Goal: Task Accomplishment & Management: Manage account settings

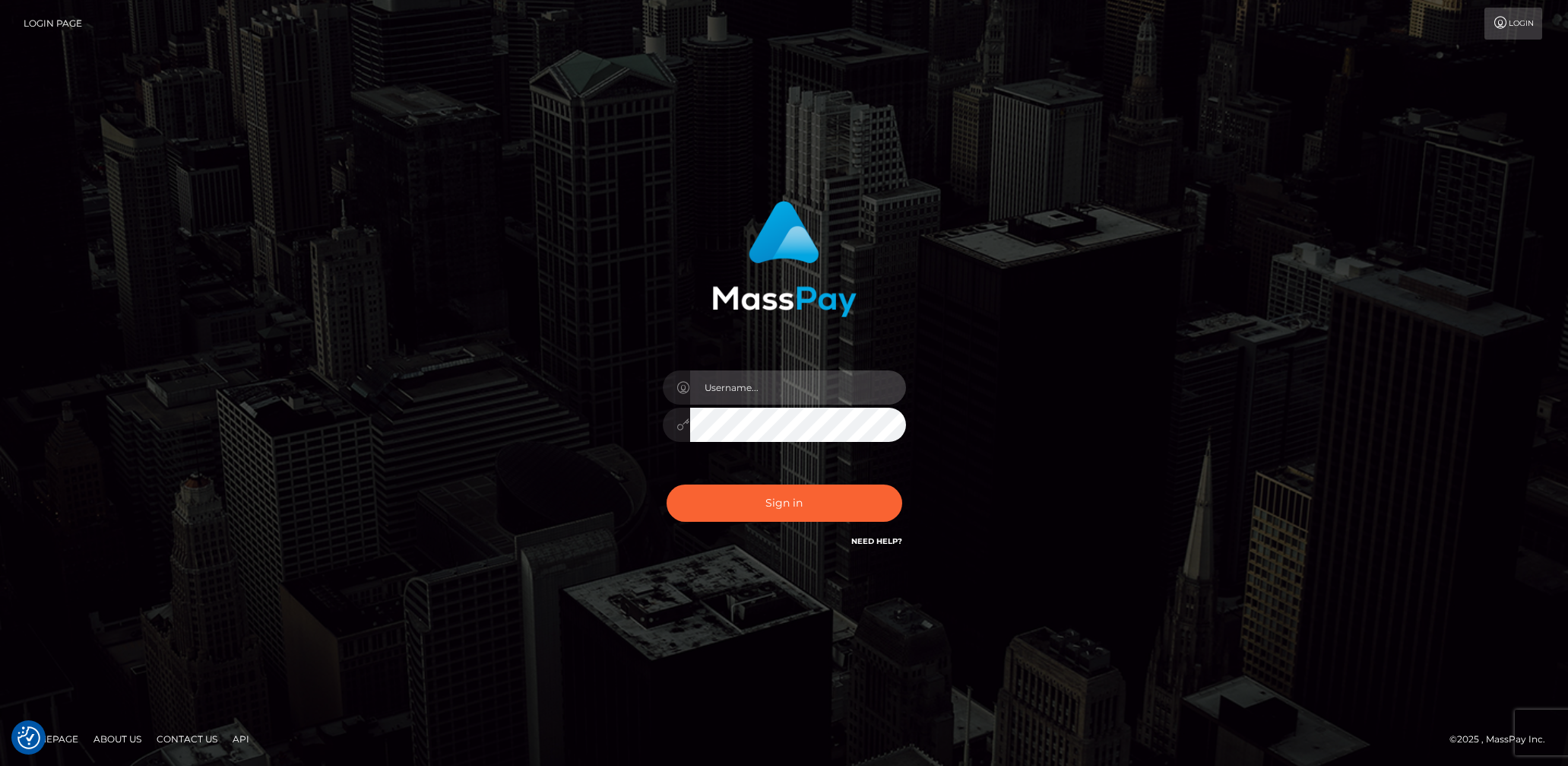
click at [744, 384] on input "text" at bounding box center [798, 387] width 216 height 34
type input "lady.v"
click at [799, 507] on button "Sign in" at bounding box center [784, 503] width 236 height 37
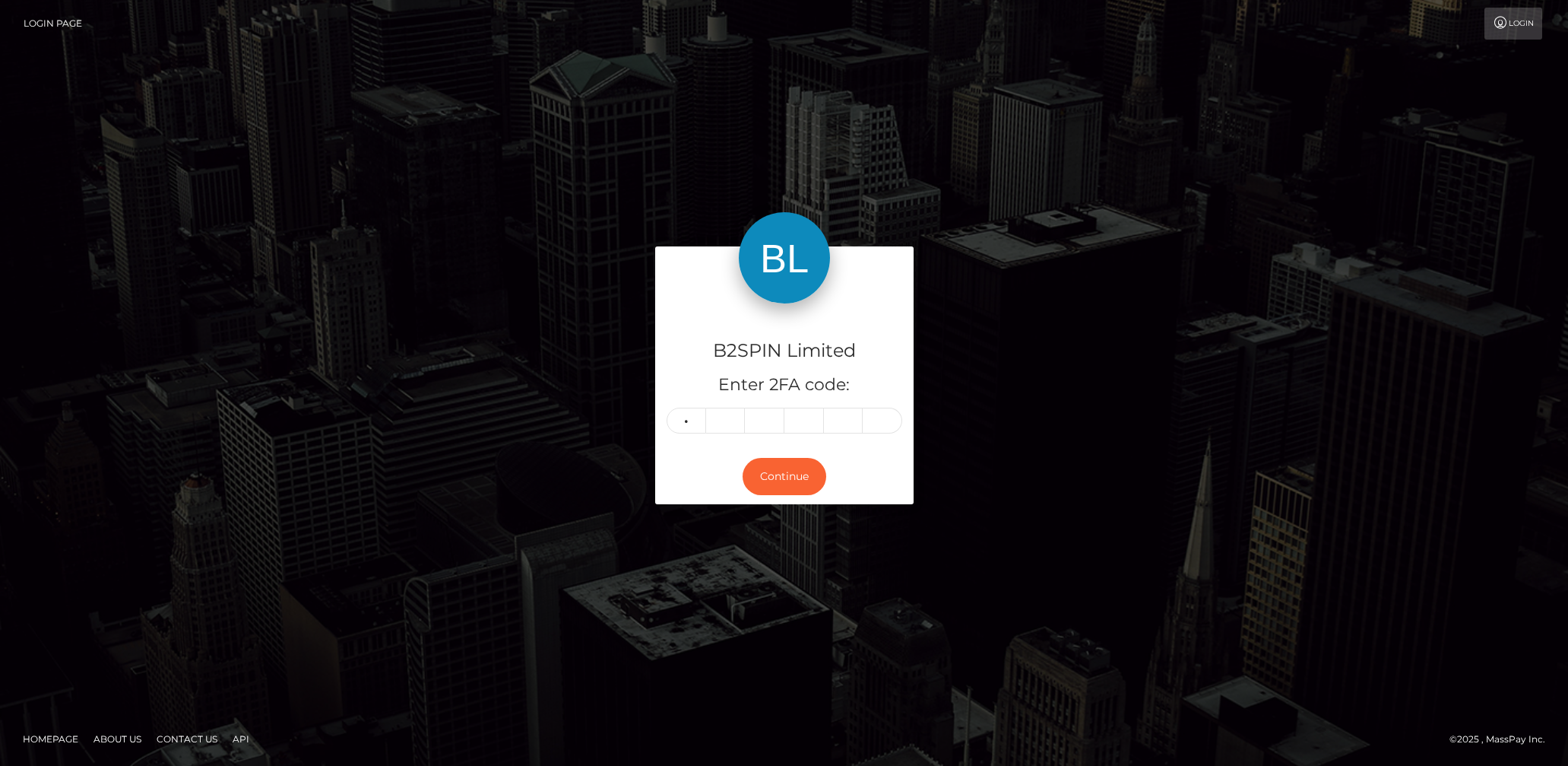
type input "9"
type input "8"
type input "9"
type input "3"
type input "2"
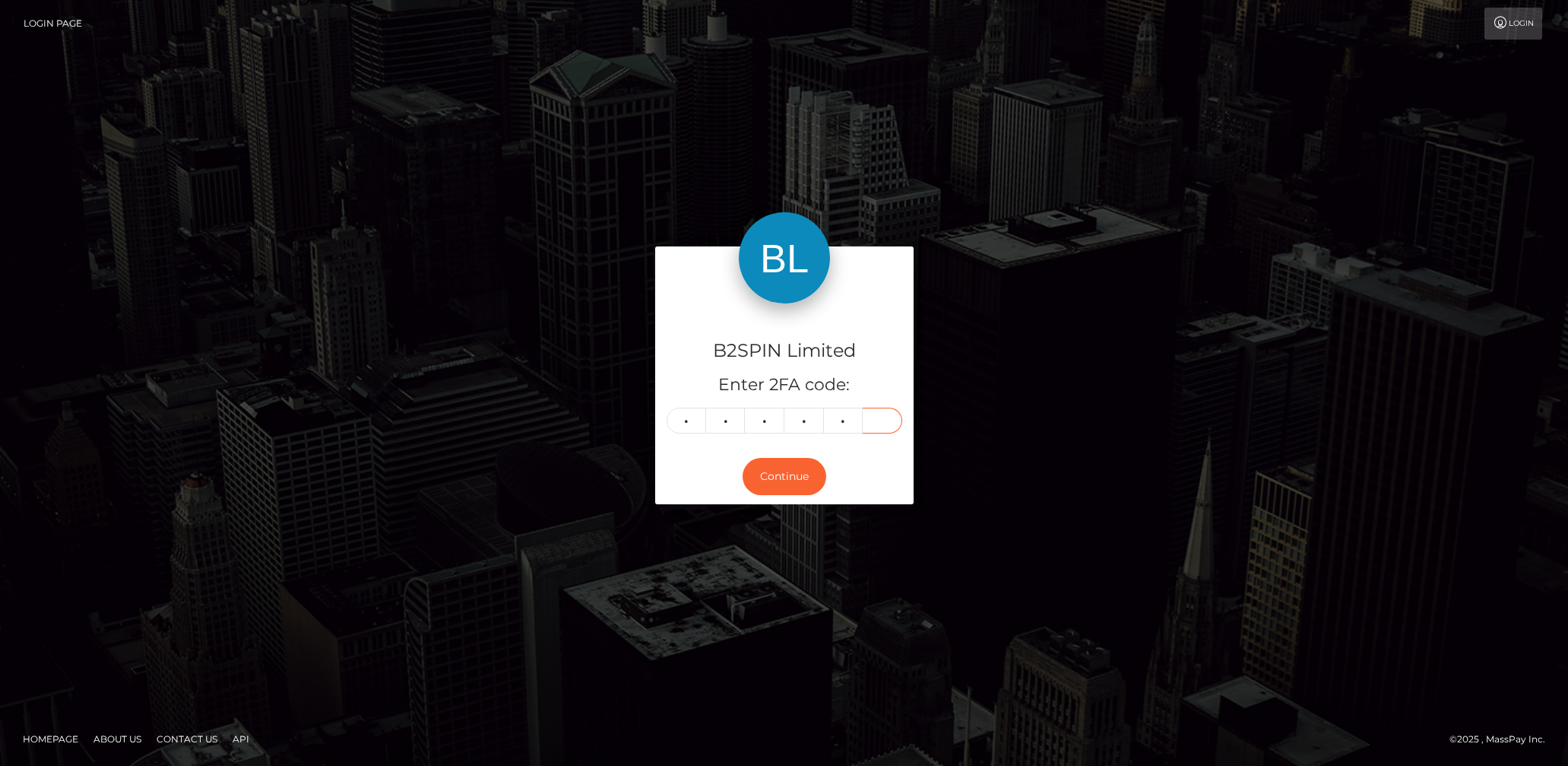
type input "4"
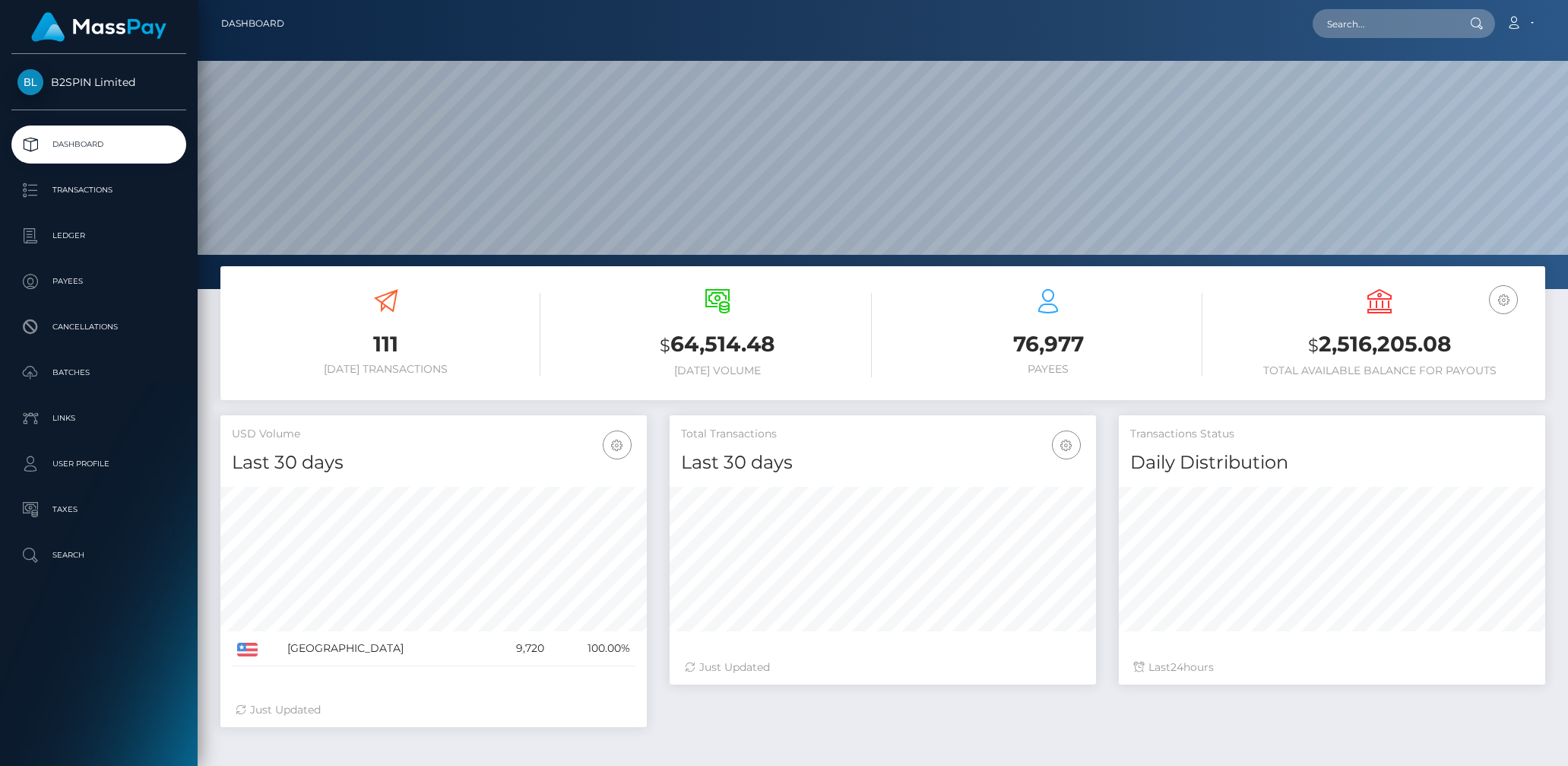
scroll to position [269, 426]
click at [98, 187] on p "Transactions" at bounding box center [99, 190] width 163 height 23
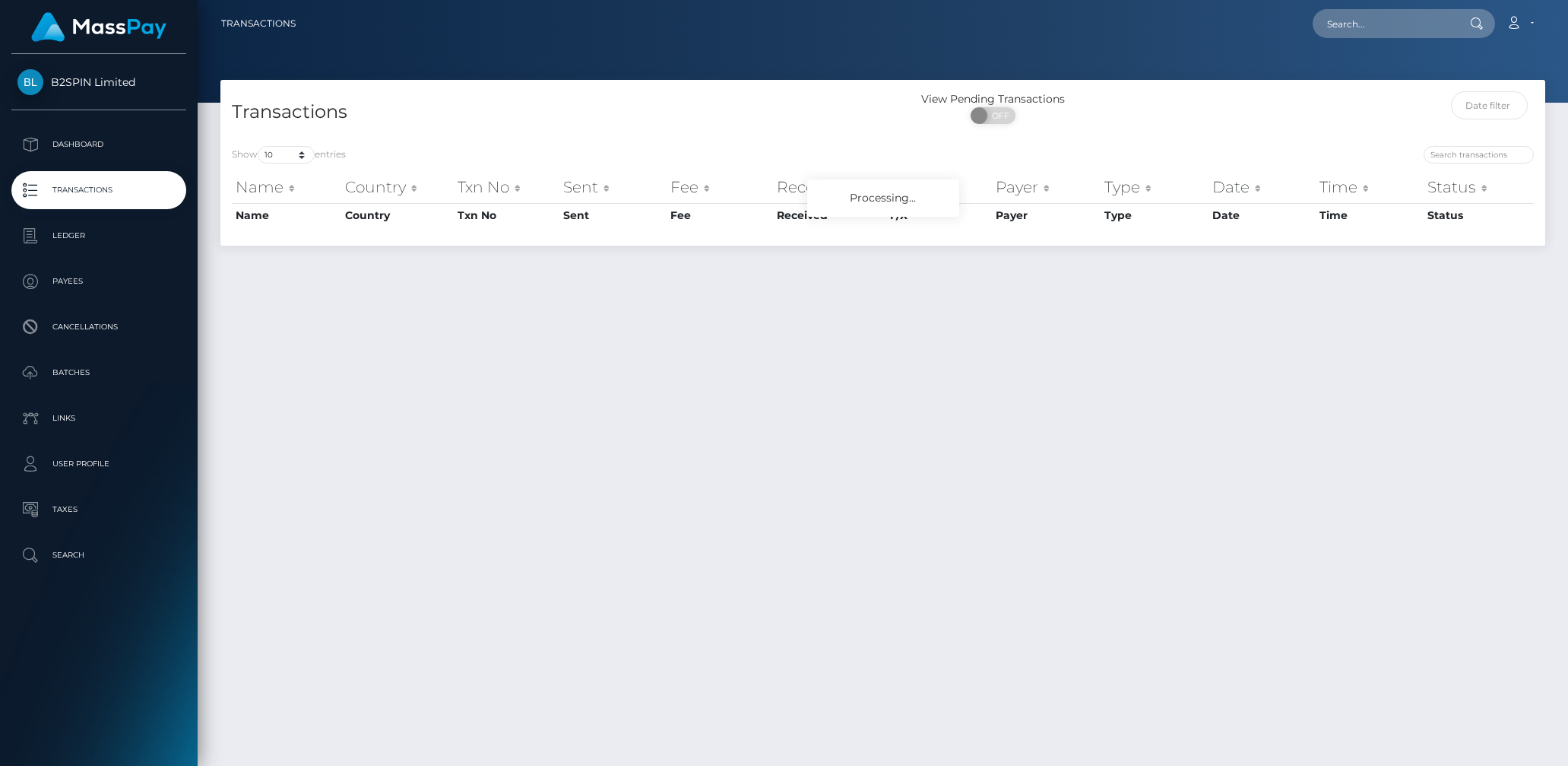
click at [296, 160] on div "Show 10 25 50 100 250 500 1,000 3,500 entries Name Country Txn No Sent Fee Rece…" at bounding box center [883, 190] width 1325 height 111
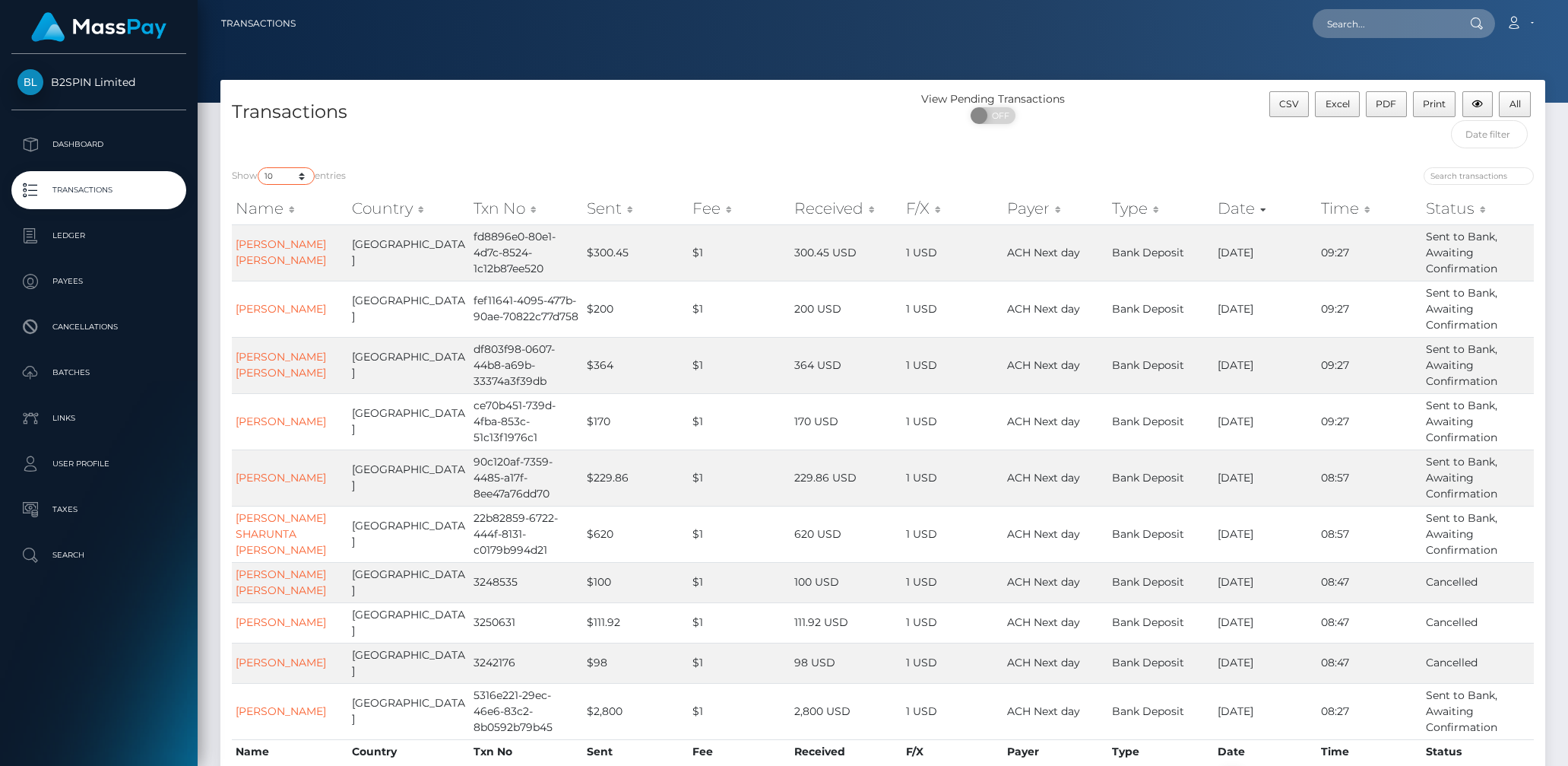
click at [291, 180] on select "10 25 50 100 250 500 1,000 3,500" at bounding box center [286, 176] width 57 height 18
select select "3500"
click at [259, 167] on select "10 25 50 100 250 500 1,000 3,500" at bounding box center [286, 176] width 57 height 18
click at [1000, 113] on span "OFF" at bounding box center [998, 115] width 38 height 17
checkbox input "true"
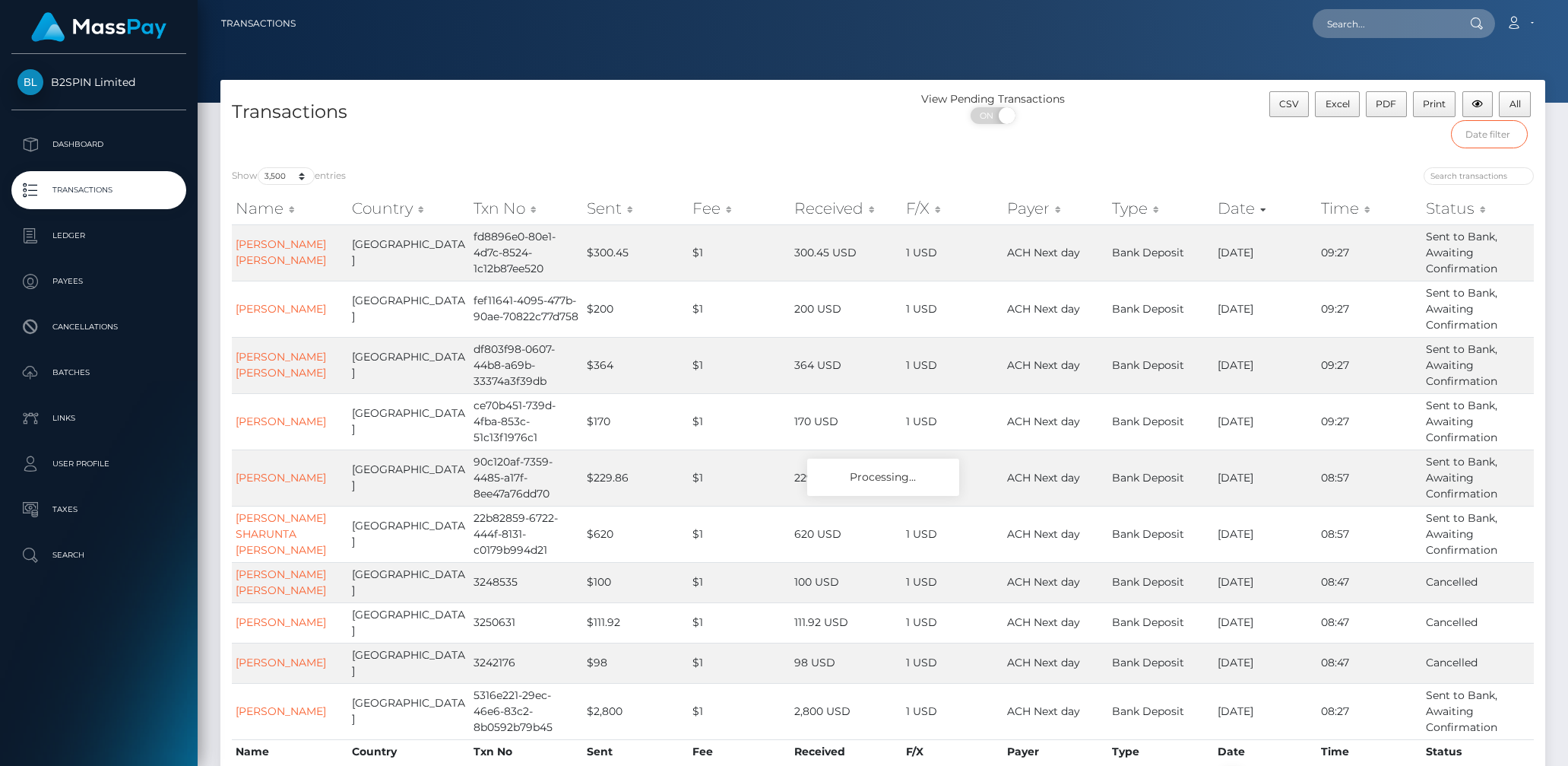
click at [1478, 134] on input "text" at bounding box center [1489, 134] width 77 height 28
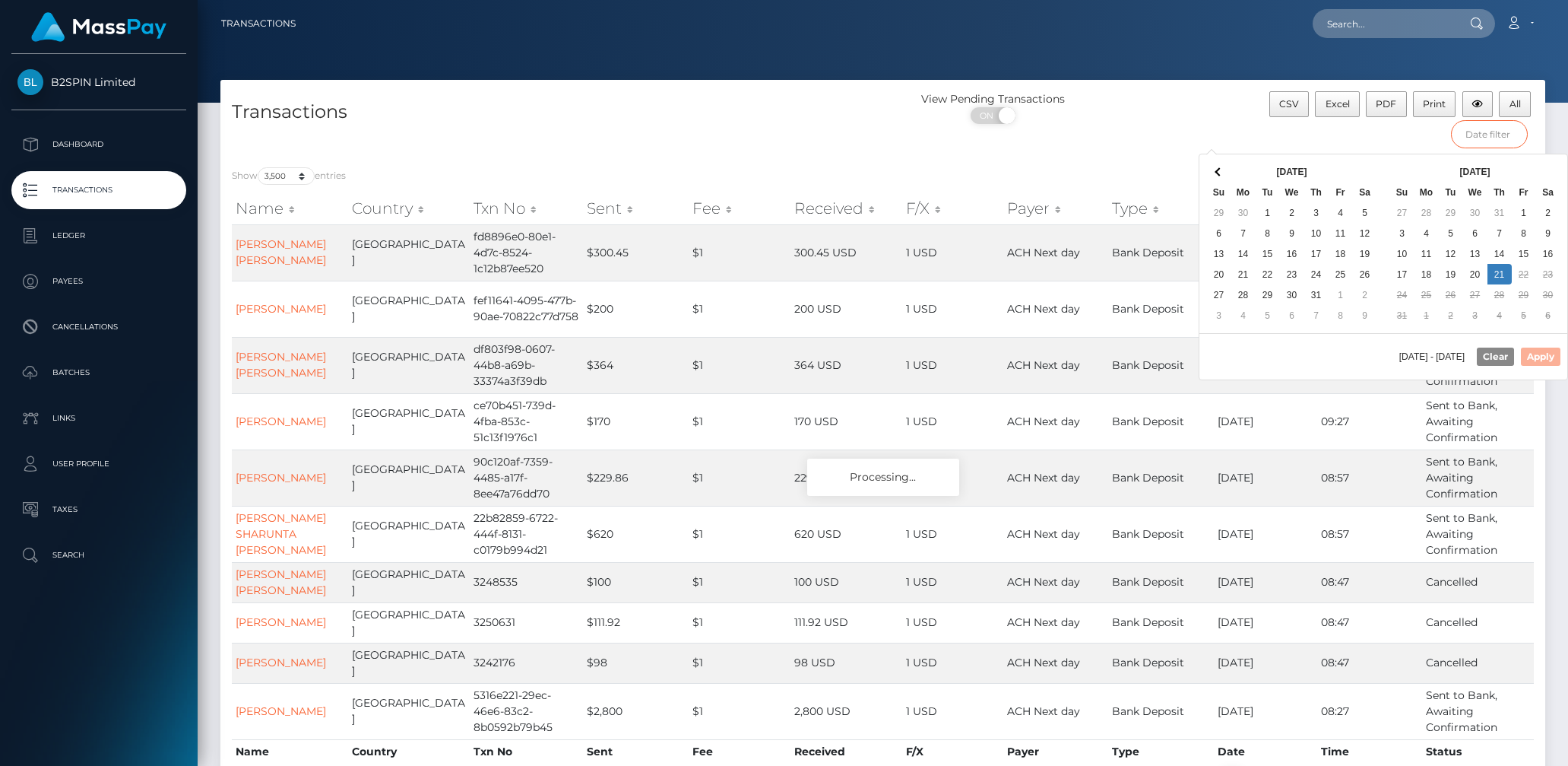
scroll to position [3, 0]
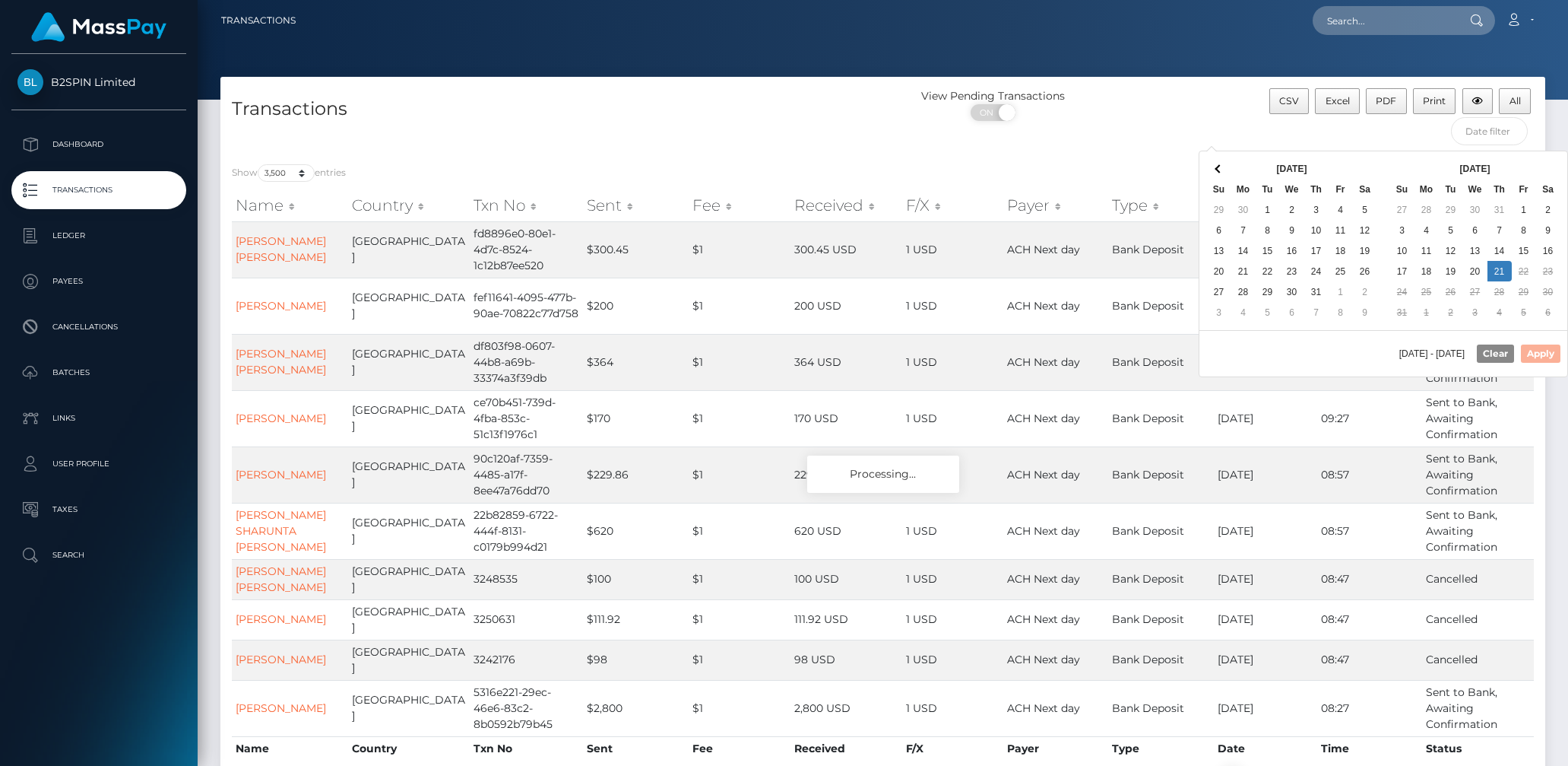
click at [1345, 168] on th "Jul 2025" at bounding box center [1292, 168] width 122 height 21
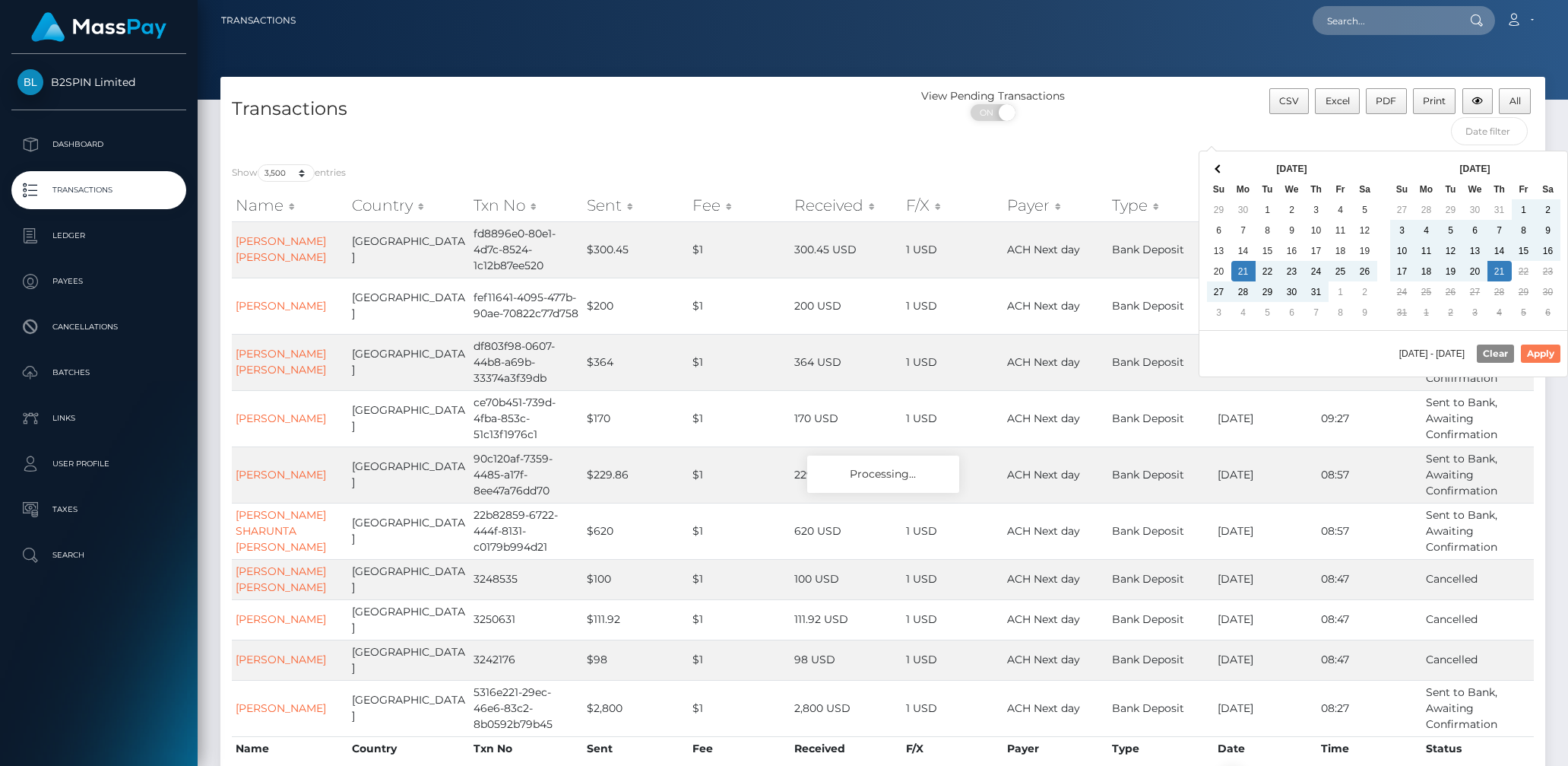
click at [1532, 349] on button "Apply" at bounding box center [1541, 354] width 39 height 19
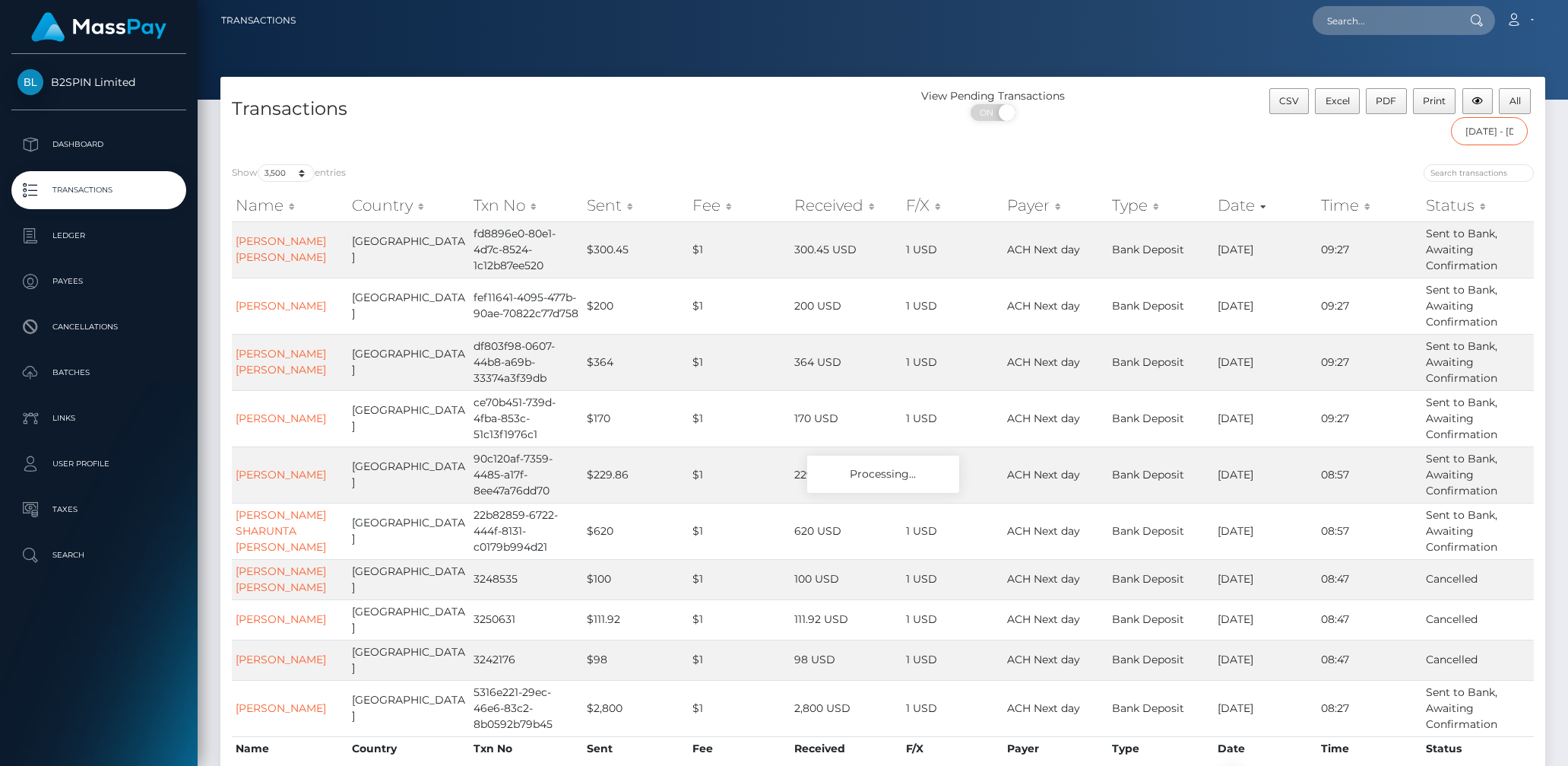
click at [1472, 127] on input "07/21/2025 - 08/21/2025" at bounding box center [1489, 131] width 77 height 28
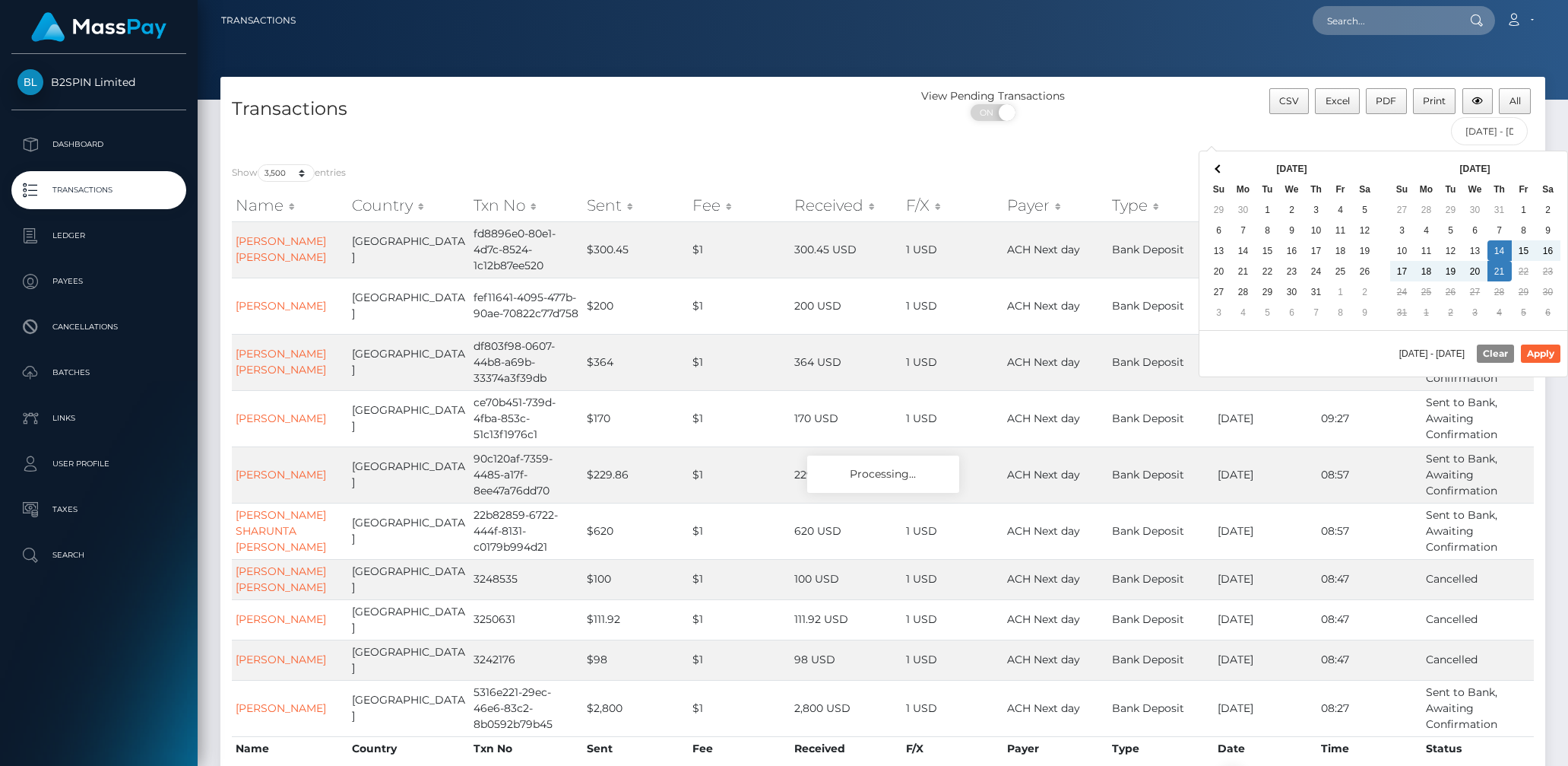
drag, startPoint x: 1494, startPoint y: 264, endPoint x: 1530, endPoint y: 321, distance: 67.4
drag, startPoint x: 1538, startPoint y: 352, endPoint x: 1443, endPoint y: 315, distance: 102.0
click at [1538, 352] on button "Apply" at bounding box center [1541, 354] width 39 height 19
type input "08/14/2025 - 08/21/2025"
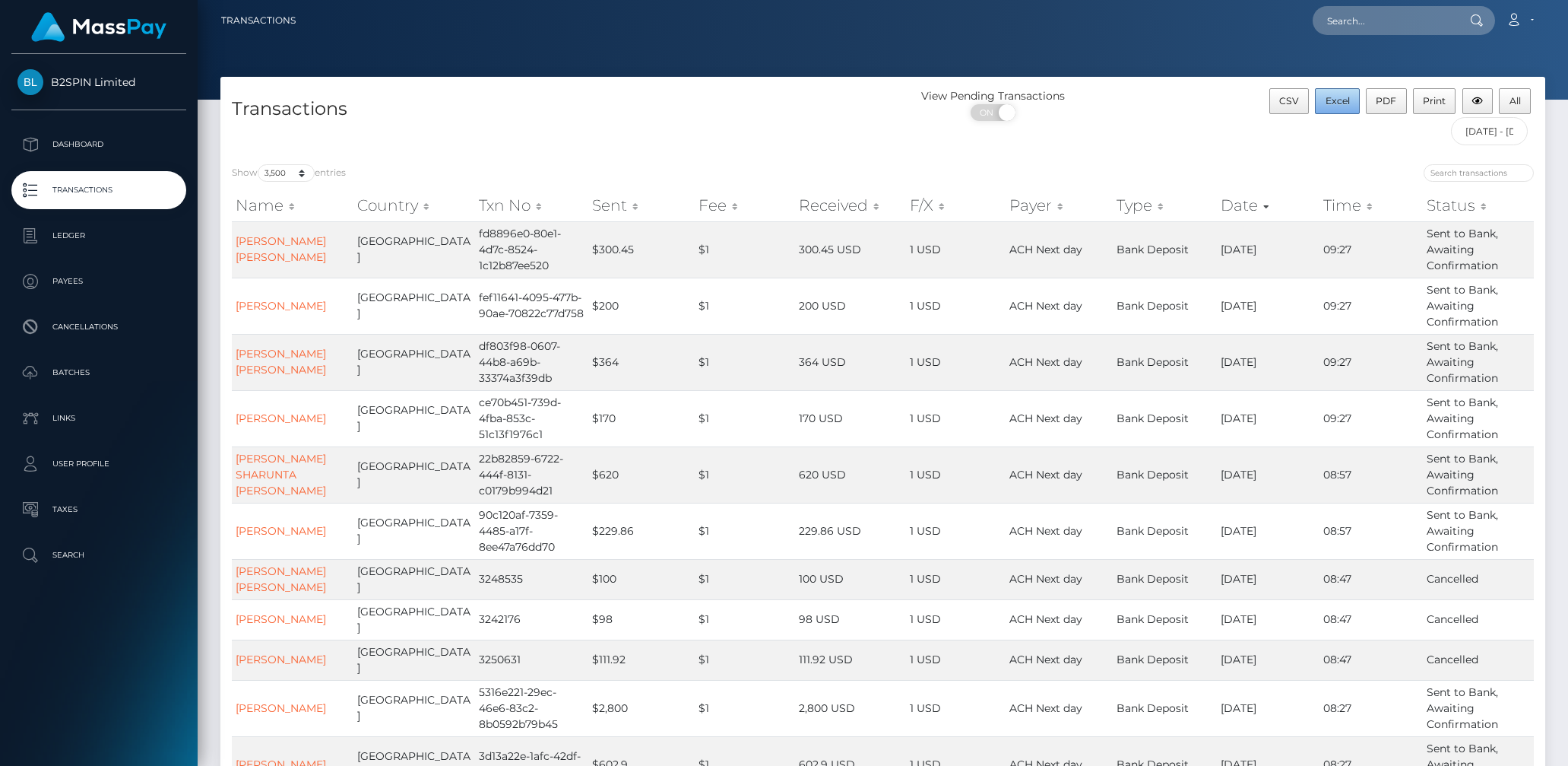
click at [1323, 102] on button "Excel" at bounding box center [1337, 101] width 45 height 26
